Goal: Information Seeking & Learning: Learn about a topic

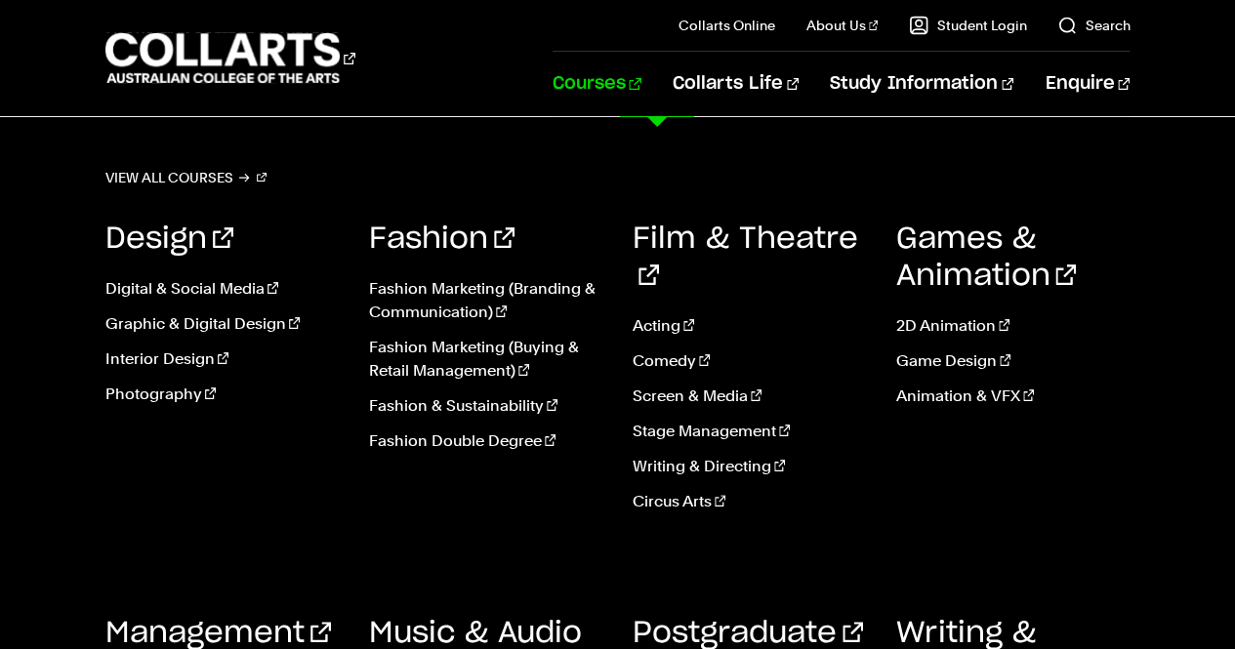
click at [641, 82] on link "Courses" at bounding box center [597, 84] width 89 height 64
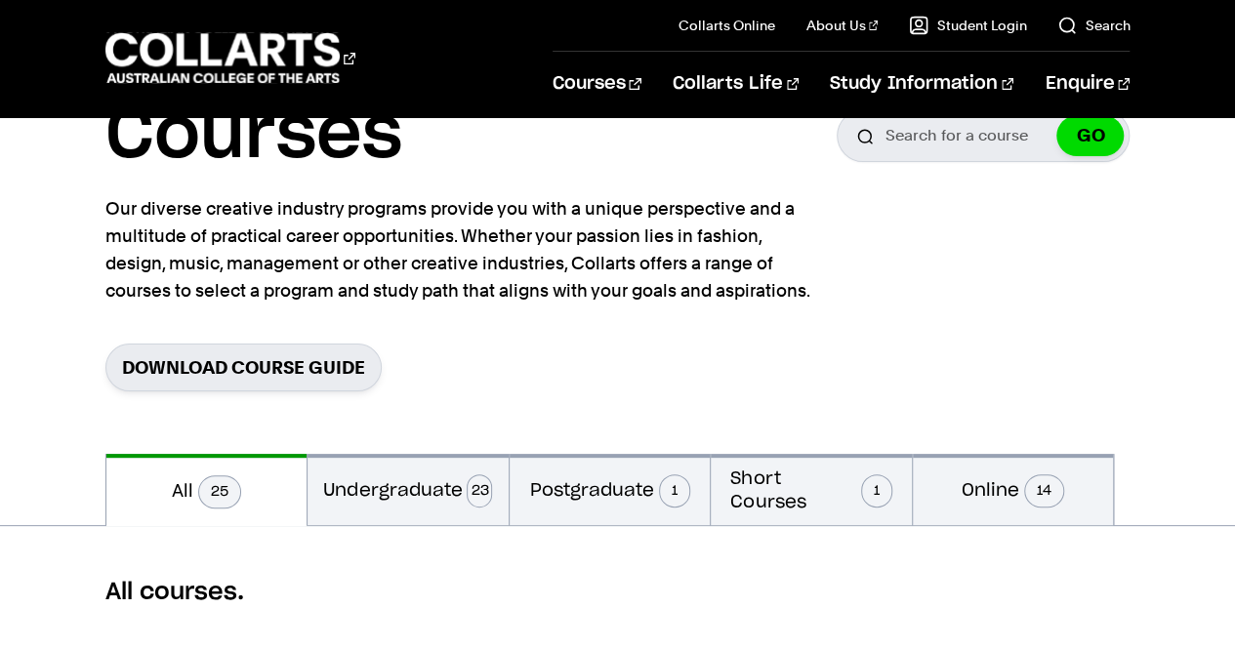
scroll to position [195, 0]
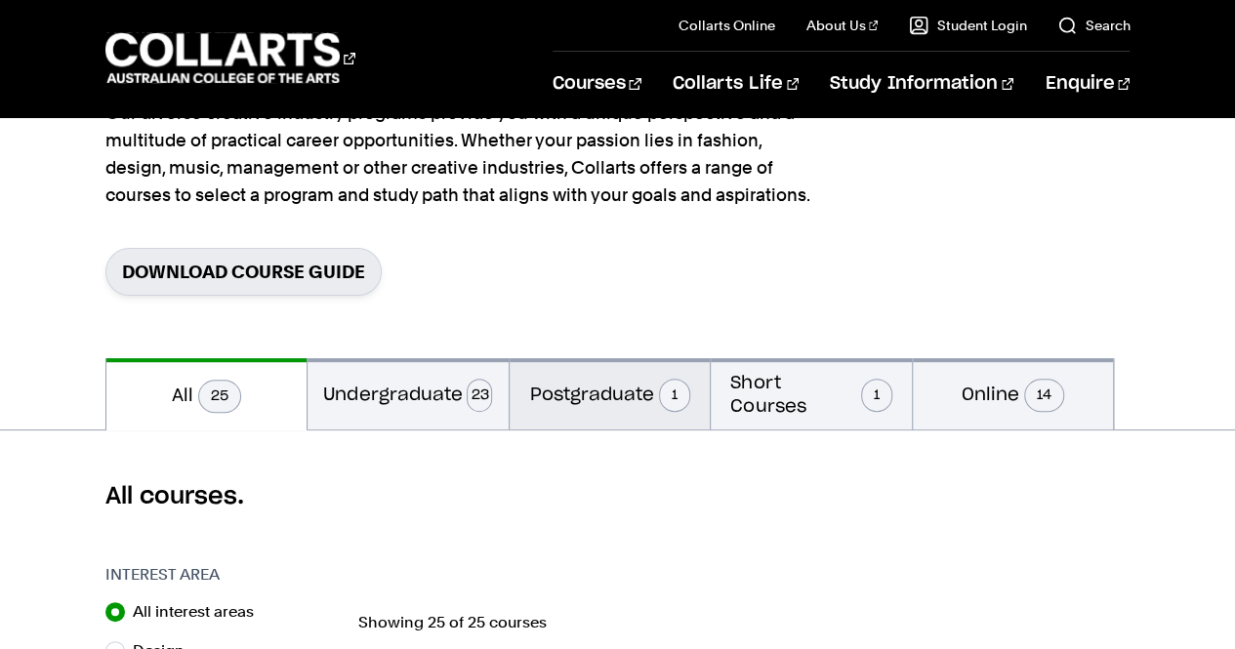
click at [620, 395] on button "Postgraduate 1" at bounding box center [610, 393] width 201 height 71
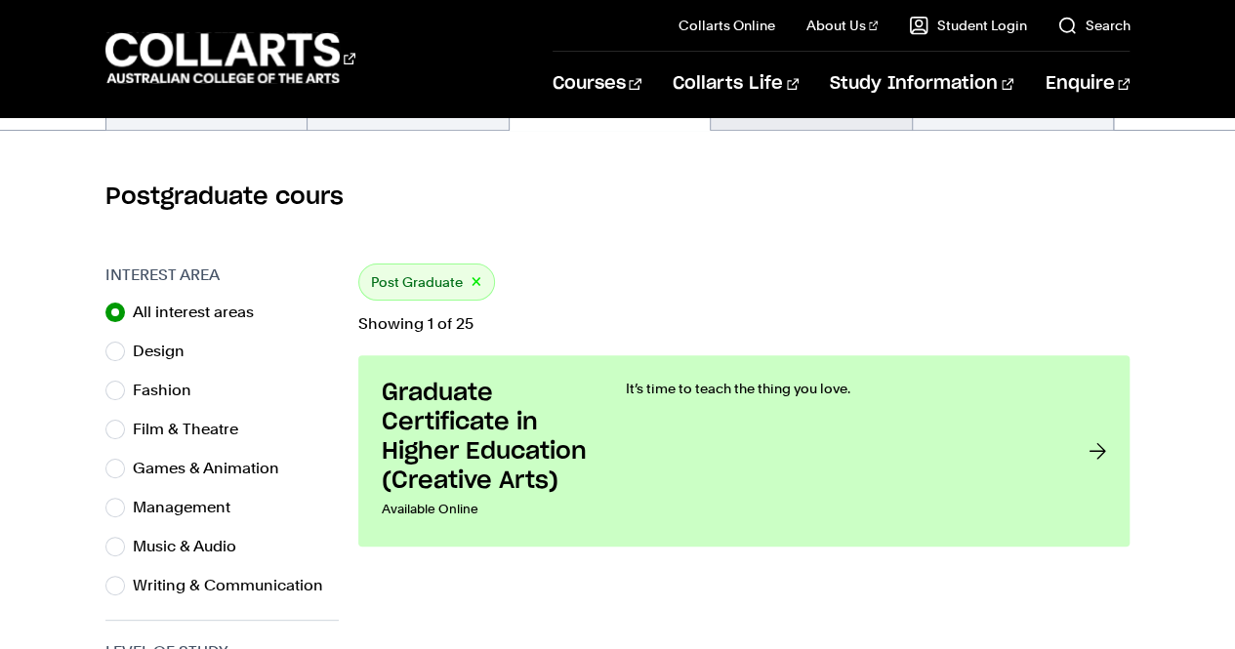
scroll to position [586, 0]
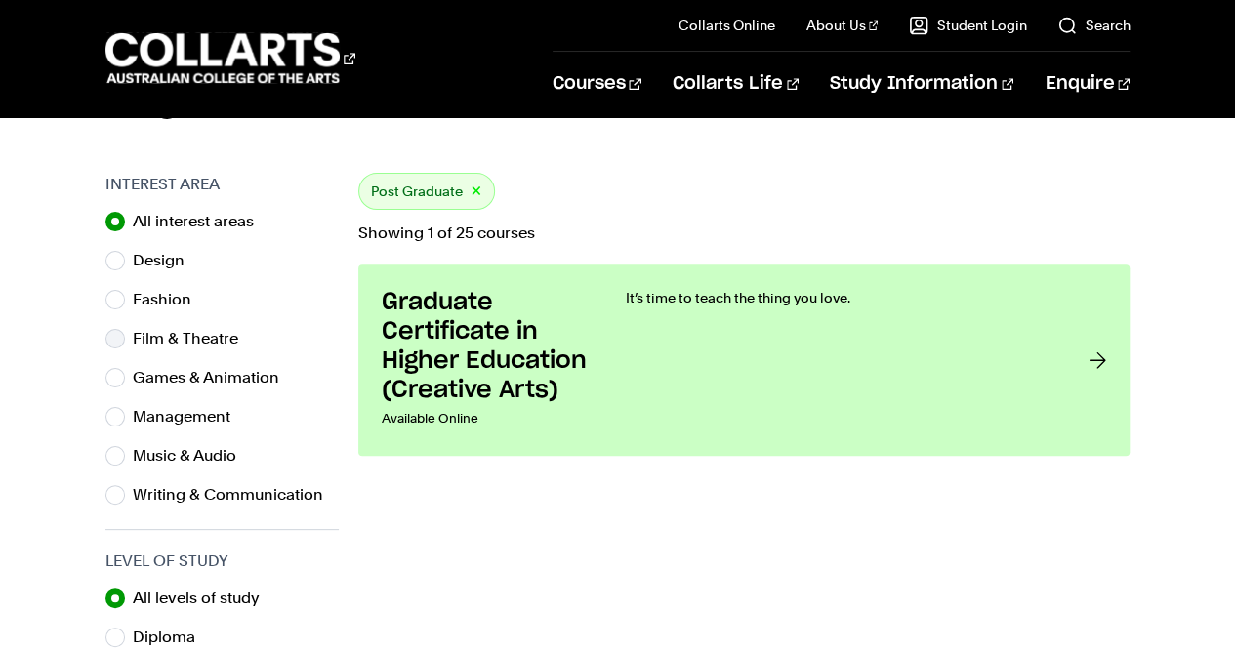
click at [200, 339] on label "Film & Theatre" at bounding box center [193, 338] width 121 height 27
click at [125, 339] on input "Film & Theatre" at bounding box center [115, 339] width 20 height 20
radio input "true"
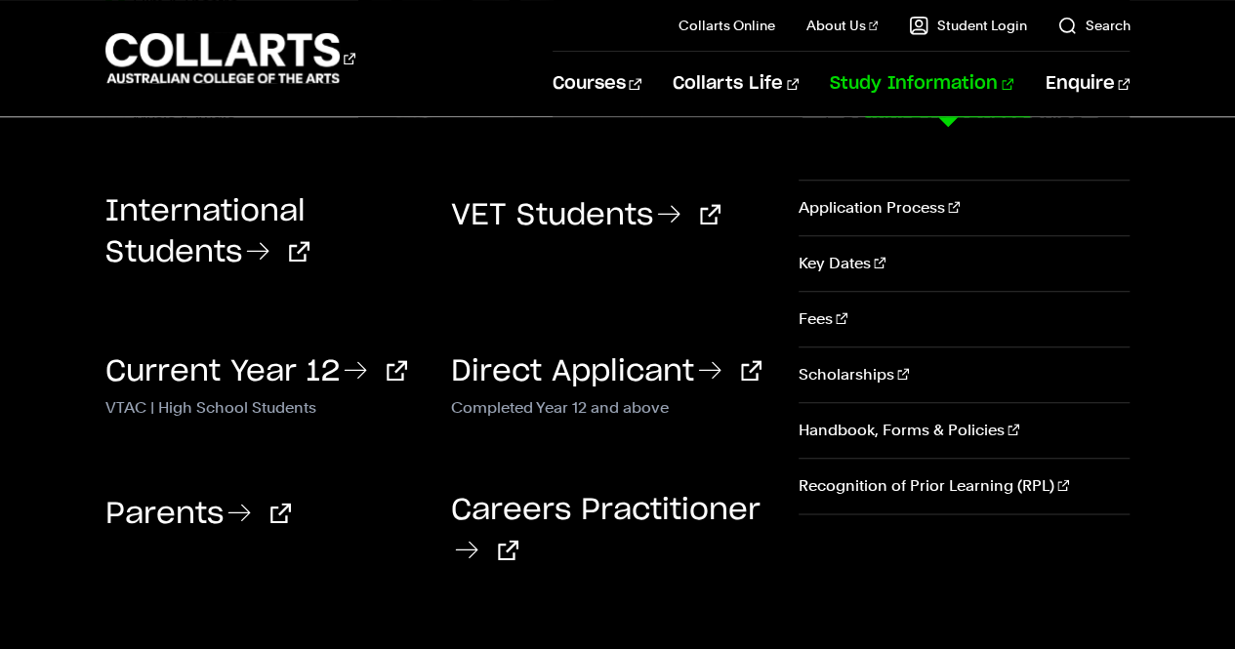
scroll to position [683, 0]
click at [939, 91] on link "Study Information" at bounding box center [922, 84] width 184 height 64
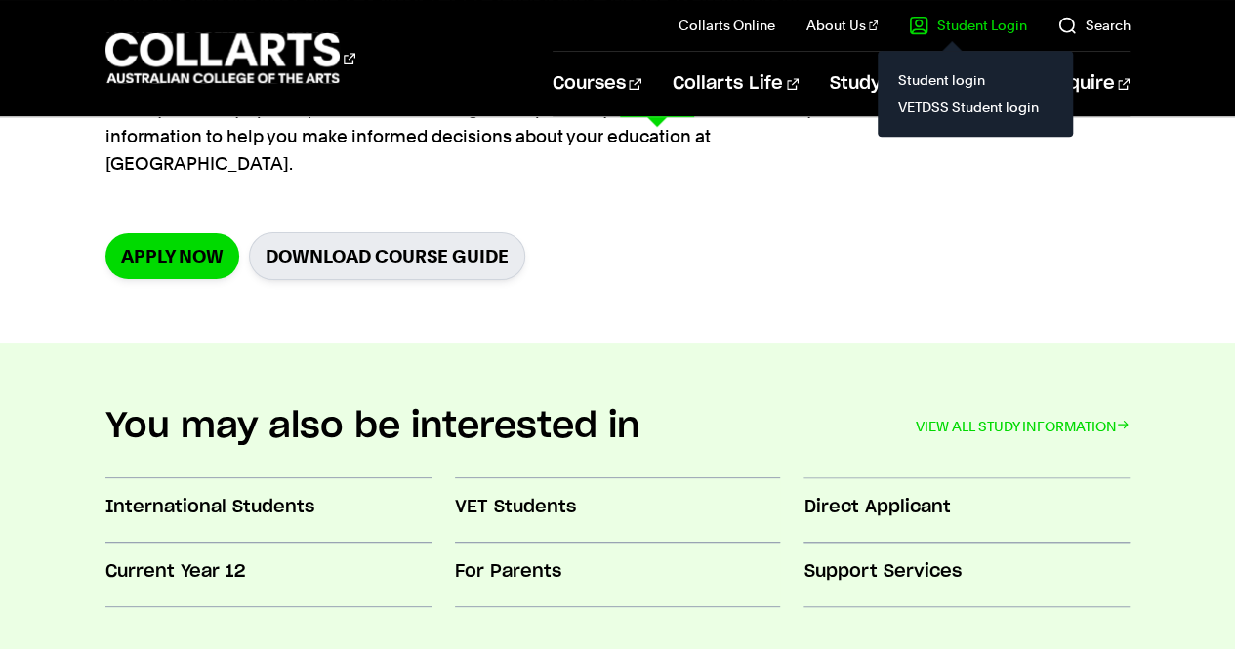
scroll to position [488, 0]
